Goal: Communication & Community: Connect with others

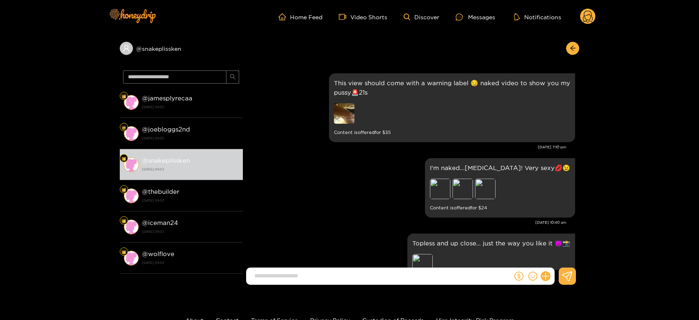
scroll to position [1788, 0]
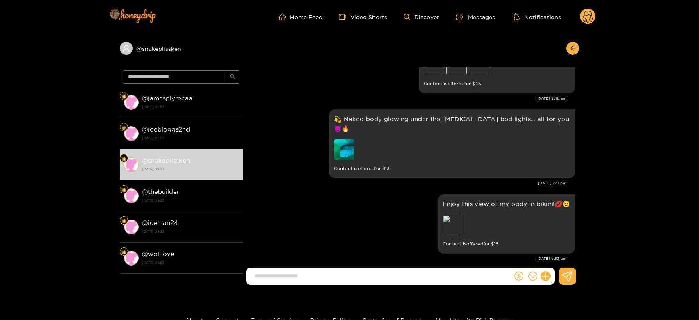
click at [587, 18] on circle at bounding box center [588, 17] width 16 height 16
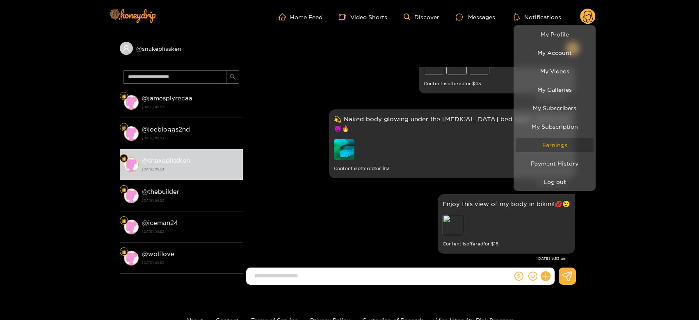
click at [554, 146] on link "Earnings" at bounding box center [555, 145] width 78 height 14
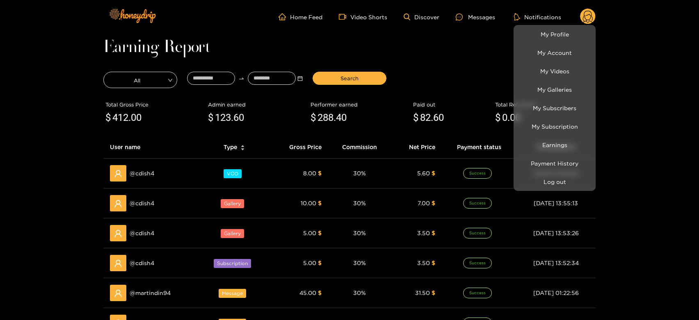
click at [238, 167] on div at bounding box center [349, 160] width 699 height 320
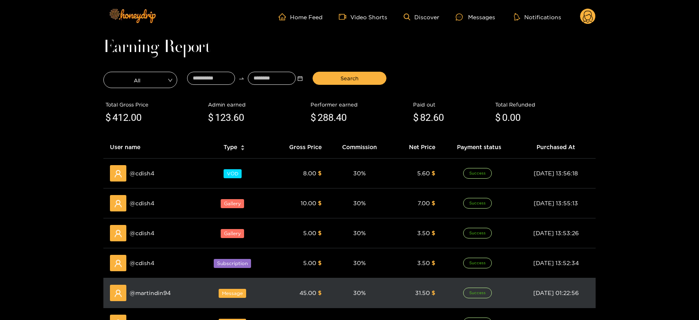
click at [152, 295] on span "@ martindin94" at bounding box center [150, 293] width 41 height 9
copy span "martindin94"
click at [152, 295] on span "@ martindin94" at bounding box center [150, 293] width 41 height 9
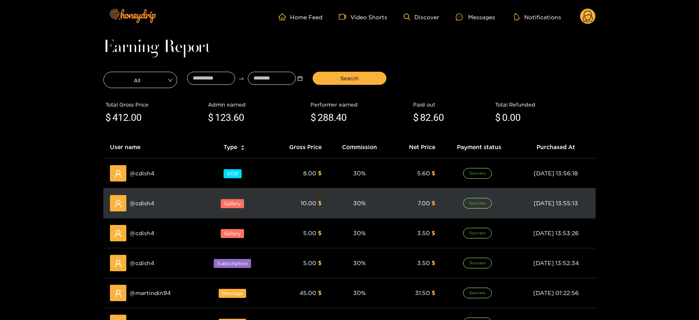
click at [145, 204] on span "@ cdish4" at bounding box center [142, 203] width 25 height 9
copy span "cdish4"
click at [145, 204] on span "@ cdish4" at bounding box center [142, 203] width 25 height 9
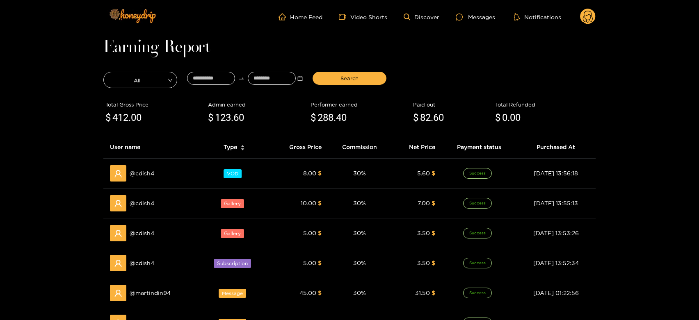
click at [489, 9] on ul "Home Feed Video Shorts Discover Messages Notifications" at bounding box center [436, 17] width 317 height 16
click at [486, 11] on ul "Home Feed Video Shorts Discover Messages Notifications" at bounding box center [436, 17] width 317 height 16
click at [479, 15] on div "Messages" at bounding box center [475, 16] width 39 height 9
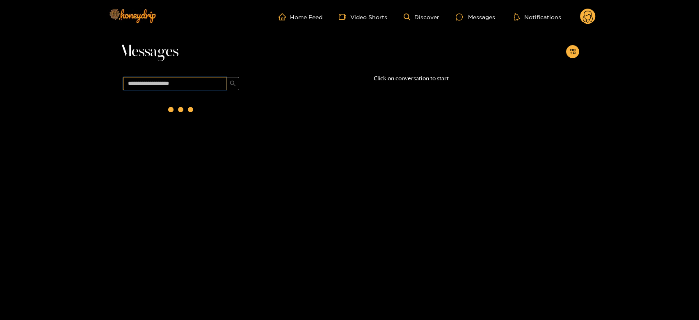
click at [181, 79] on input "text" at bounding box center [174, 83] width 103 height 13
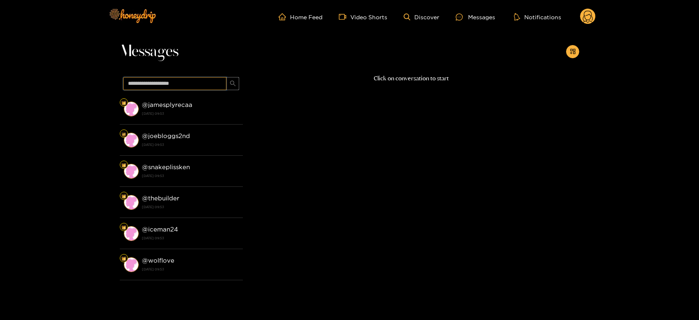
paste input "******"
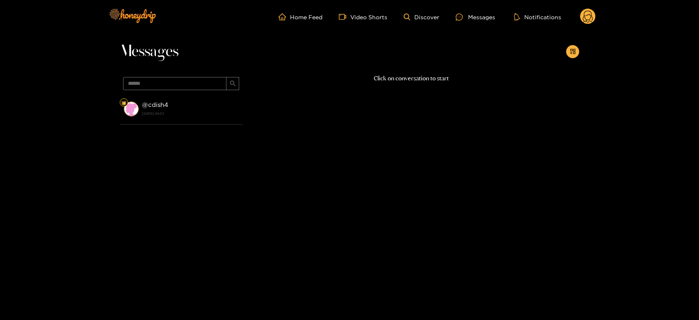
click at [180, 102] on div "@ cdish4 [DATE] 09:53" at bounding box center [190, 109] width 97 height 18
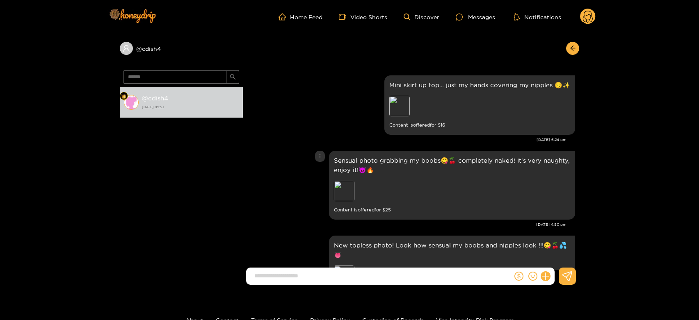
scroll to position [224, 0]
click at [167, 79] on input "******" at bounding box center [174, 77] width 103 height 13
paste input "*****"
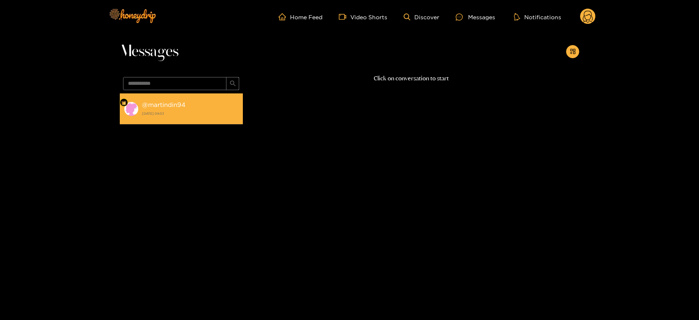
click at [201, 112] on strong "[DATE] 09:53" at bounding box center [190, 113] width 97 height 7
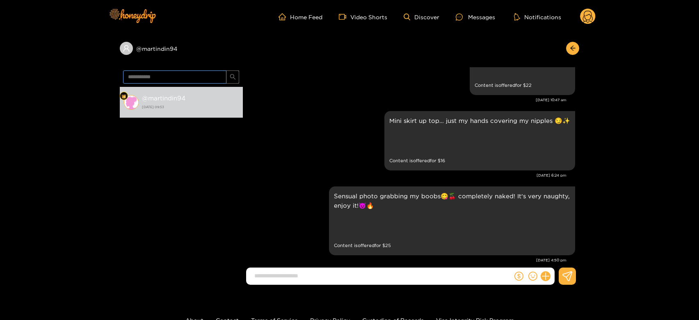
scroll to position [1607, 0]
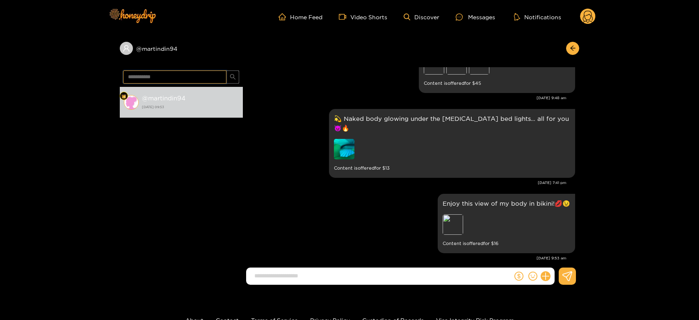
click at [163, 74] on input "**********" at bounding box center [174, 77] width 103 height 13
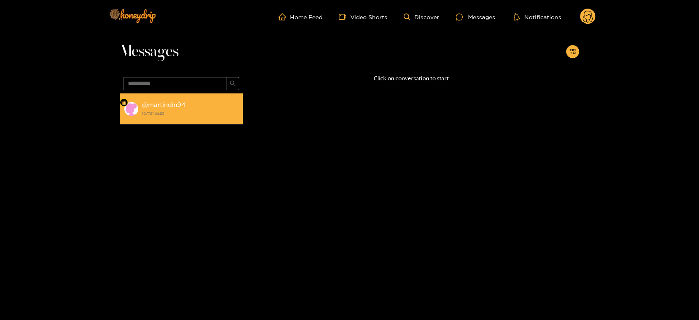
click at [199, 117] on div "@ martindin94 [DATE] 09:53" at bounding box center [190, 109] width 97 height 18
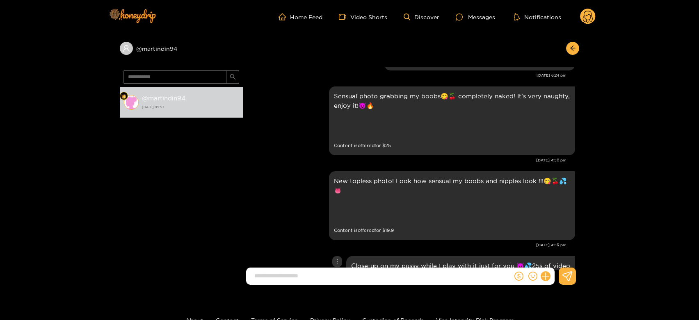
scroll to position [1308, 0]
click at [163, 78] on input "**********" at bounding box center [174, 77] width 103 height 13
paste input "text"
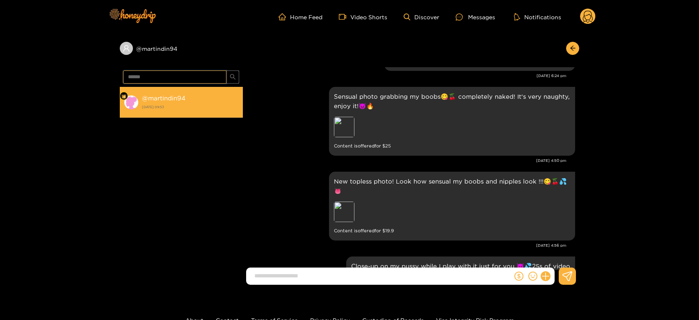
type input "******"
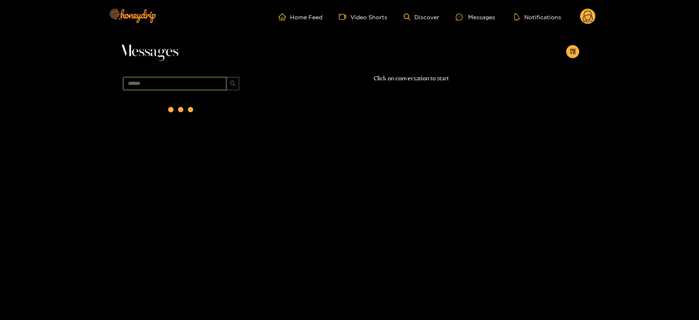
scroll to position [0, 0]
click at [209, 109] on div "@ cdish4 [DATE] 09:53" at bounding box center [190, 109] width 97 height 18
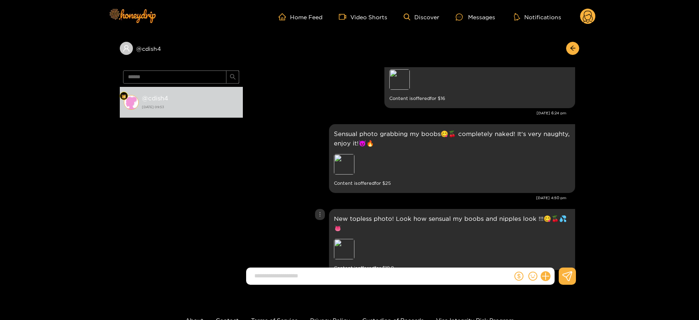
scroll to position [249, 0]
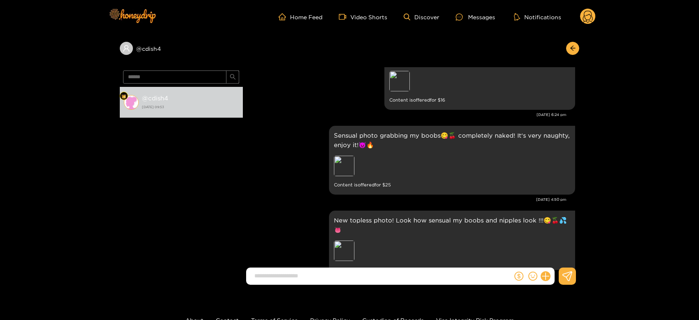
click at [588, 15] on circle at bounding box center [588, 17] width 16 height 16
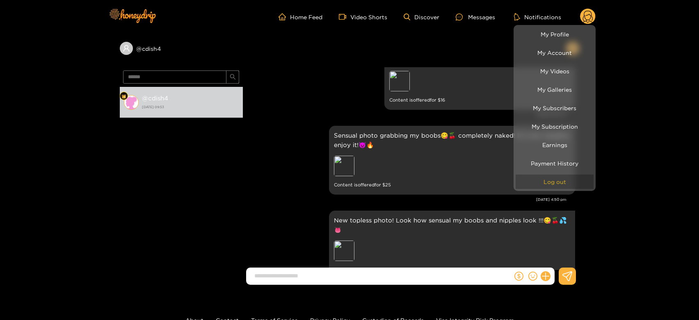
click at [554, 185] on button "Log out" at bounding box center [555, 182] width 78 height 14
